Goal: Book appointment/travel/reservation

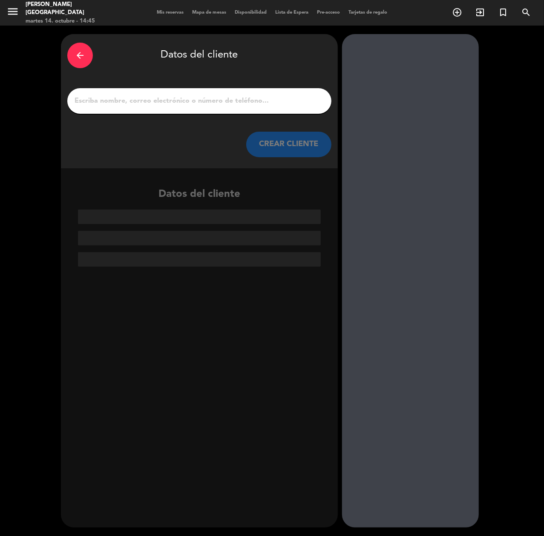
drag, startPoint x: 258, startPoint y: 84, endPoint x: 258, endPoint y: 92, distance: 7.7
click at [258, 84] on div "arrow_back Datos del cliente CREAR CLIENTE" at bounding box center [199, 101] width 277 height 134
click at [259, 92] on div at bounding box center [199, 101] width 264 height 26
click at [268, 103] on input "1" at bounding box center [199, 101] width 251 height 12
paste input "[PERSON_NAME]"
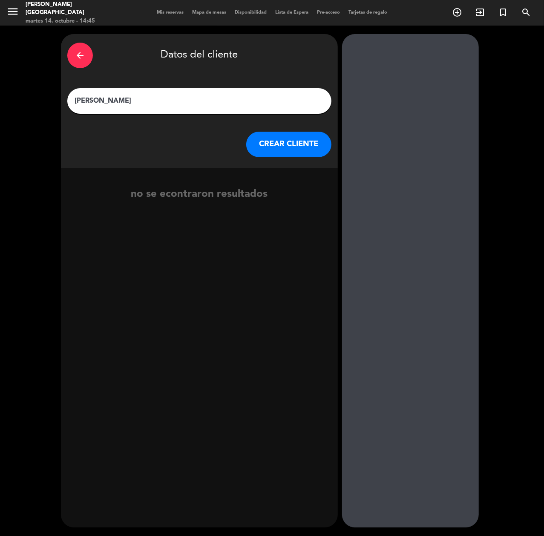
type input "[PERSON_NAME]"
click at [292, 144] on button "CREAR CLIENTE" at bounding box center [288, 145] width 85 height 26
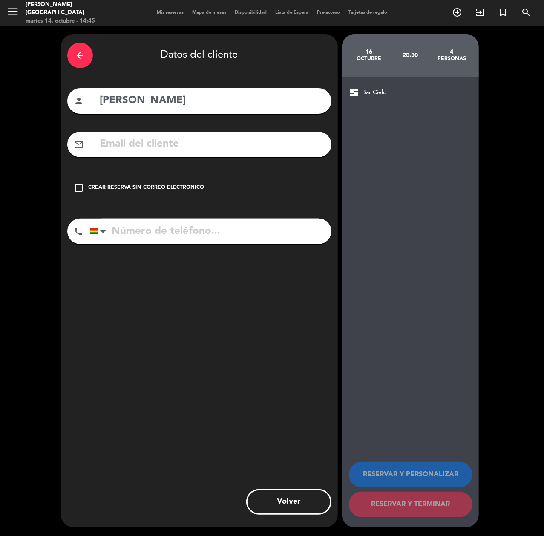
click at [203, 239] on input "tel" at bounding box center [210, 232] width 242 height 26
paste input "77476888"
type input "77476888"
drag, startPoint x: 176, startPoint y: 187, endPoint x: 180, endPoint y: 193, distance: 7.1
click at [176, 187] on div "Crear reserva sin correo electrónico" at bounding box center [146, 188] width 116 height 9
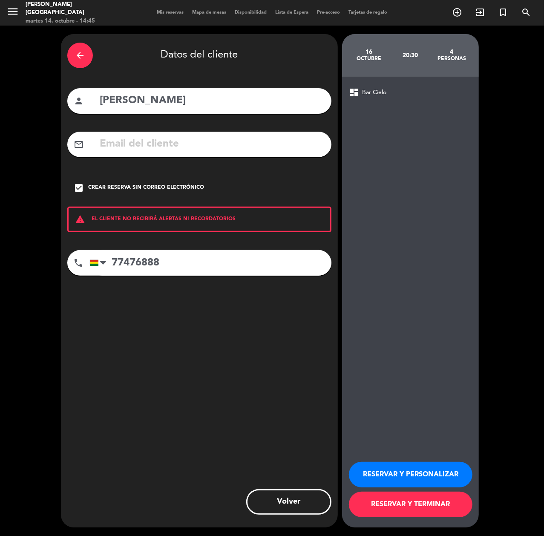
click at [398, 473] on button "RESERVAR Y PERSONALIZAR" at bounding box center [411, 475] width 124 height 26
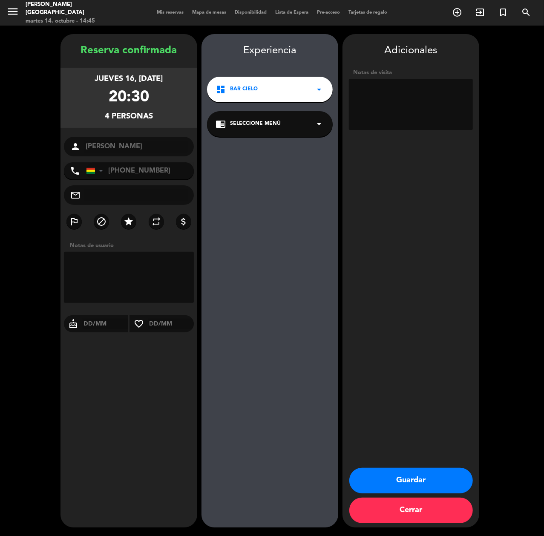
click at [404, 479] on button "Guardar" at bounding box center [411, 481] width 124 height 26
